Goal: Transaction & Acquisition: Purchase product/service

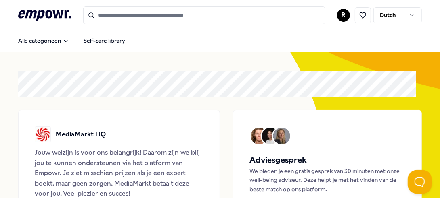
click at [337, 22] on div "R Dutch" at bounding box center [379, 15] width 85 height 16
click at [338, 19] on html ".empowr-logo_svg__cls-1{fill:#03032f} R Dutch Alle categorieën Self-care librar…" at bounding box center [220, 99] width 440 height 198
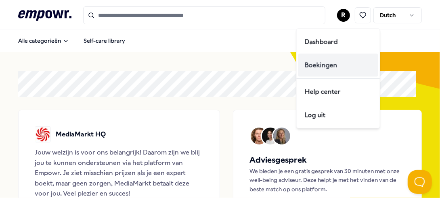
click at [344, 67] on div "Boekingen" at bounding box center [338, 65] width 80 height 23
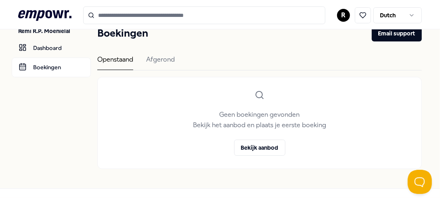
scroll to position [12, 0]
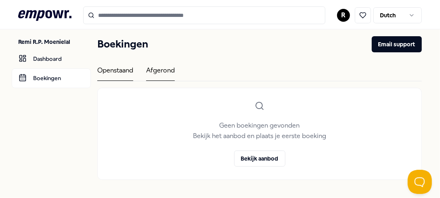
click at [169, 72] on div "Afgerond" at bounding box center [160, 73] width 29 height 16
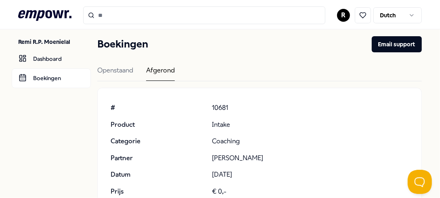
scroll to position [106, 0]
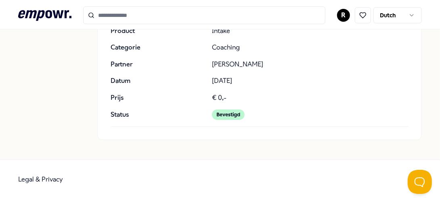
click at [225, 112] on div "Bevestigd" at bounding box center [228, 115] width 33 height 10
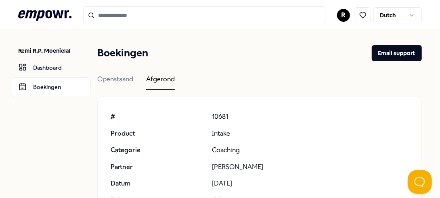
scroll to position [0, 0]
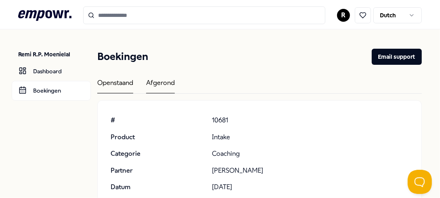
click at [117, 81] on div "Openstaand" at bounding box center [115, 86] width 36 height 16
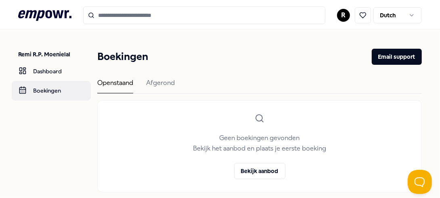
click at [34, 85] on link "Boekingen" at bounding box center [51, 90] width 79 height 19
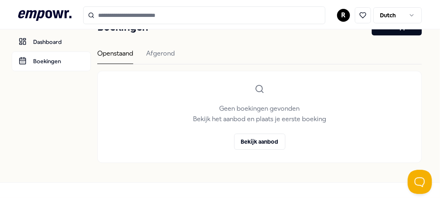
scroll to position [40, 0]
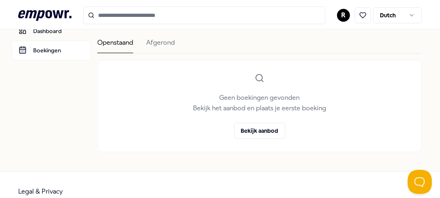
click at [152, 35] on div "Boekingen Email support Openstaand [PERSON_NAME] boekingen gevonden Bekijk het …" at bounding box center [259, 80] width 324 height 144
click at [159, 44] on div "Afgerond" at bounding box center [160, 45] width 29 height 16
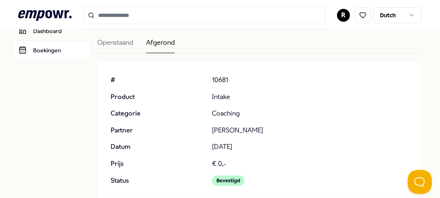
click at [104, 106] on div "# Product Categorie Partner Datum Prijs Status # 10681 Product Intake Categorie…" at bounding box center [259, 133] width 323 height 146
click at [224, 106] on div "# 10681 Product Intake Categorie Coaching Partner [PERSON_NAME] Datum [DATE] Pr…" at bounding box center [258, 130] width 297 height 111
drag, startPoint x: 224, startPoint y: 106, endPoint x: 237, endPoint y: 127, distance: 24.4
click at [237, 127] on p "[PERSON_NAME]" at bounding box center [310, 130] width 196 height 10
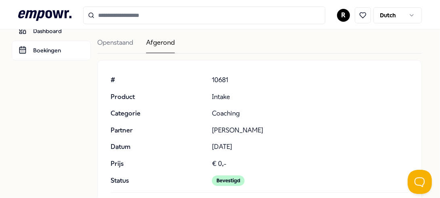
click at [236, 130] on p "[PERSON_NAME]" at bounding box center [310, 130] width 196 height 10
copy p "[PERSON_NAME]"
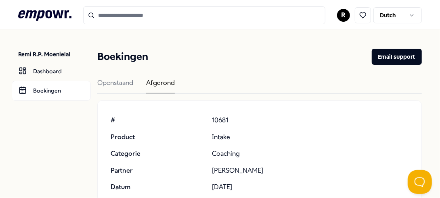
click at [128, 20] on input "Search for products, categories or subcategories" at bounding box center [204, 15] width 242 height 18
paste input "**********"
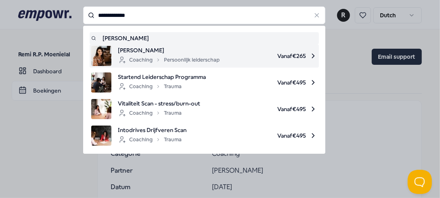
click at [247, 56] on span "Vanaf € 265" at bounding box center [271, 56] width 91 height 20
type input "**********"
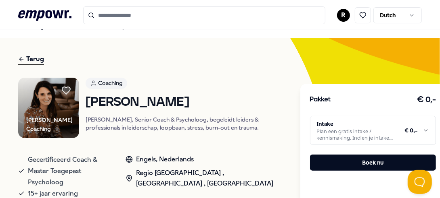
scroll to position [40, 0]
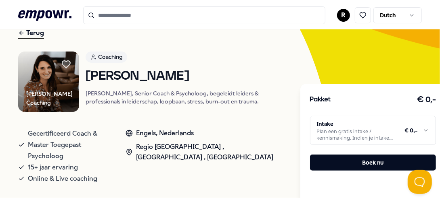
click at [402, 134] on html ".empowr-logo_svg__cls-1{fill:#03032f} R Dutch Alle categorieën Self-care librar…" at bounding box center [220, 99] width 440 height 198
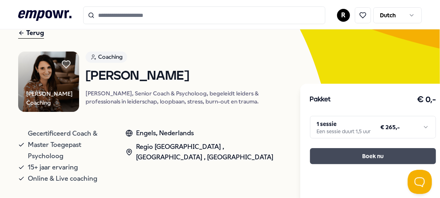
click at [352, 156] on button "Boek nu" at bounding box center [373, 156] width 126 height 16
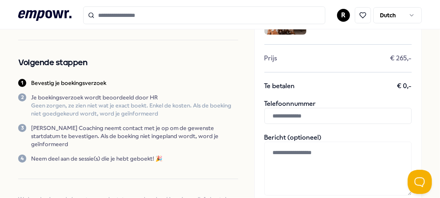
scroll to position [110, 0]
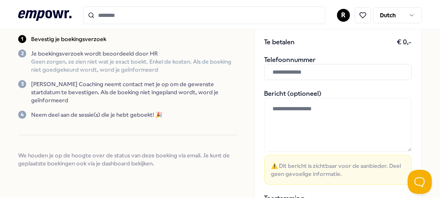
click at [298, 67] on input "text" at bounding box center [337, 72] width 147 height 16
type input "**********"
click at [324, 117] on textarea at bounding box center [337, 125] width 147 height 54
type textarea "**********"
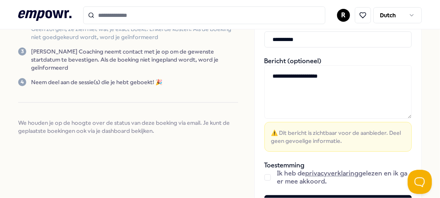
scroll to position [191, 0]
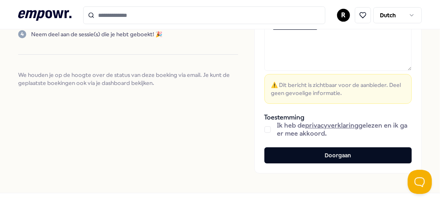
click at [264, 127] on button "button" at bounding box center [267, 130] width 6 height 6
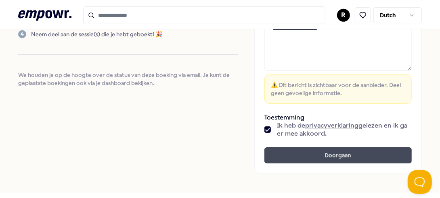
click at [327, 158] on button "Doorgaan" at bounding box center [337, 156] width 147 height 16
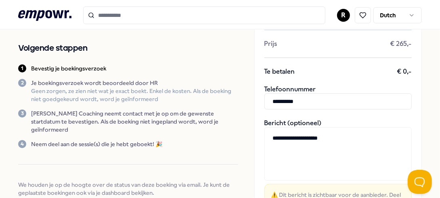
scroll to position [0, 0]
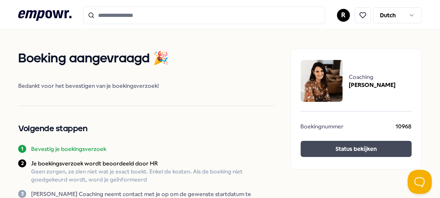
click at [332, 146] on button "Status bekijken" at bounding box center [355, 149] width 111 height 16
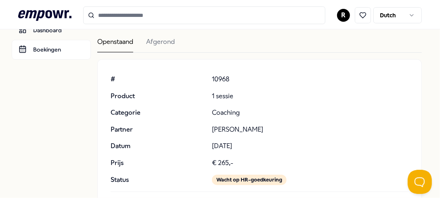
scroll to position [81, 0]
